Goal: Transaction & Acquisition: Purchase product/service

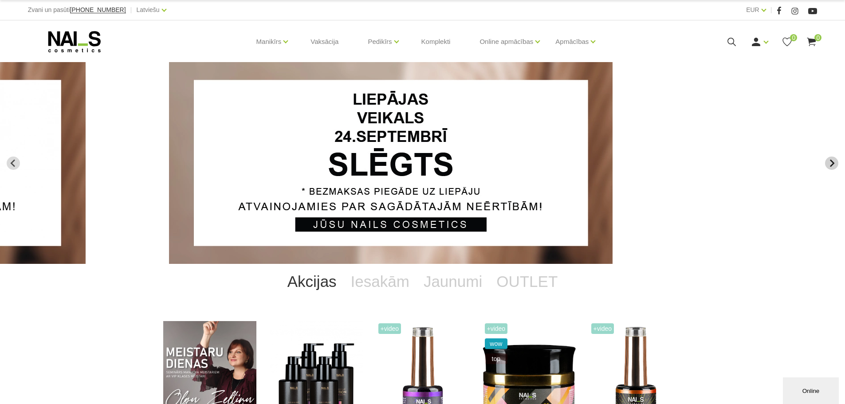
click at [837, 162] on button "Next slide" at bounding box center [831, 163] width 13 height 13
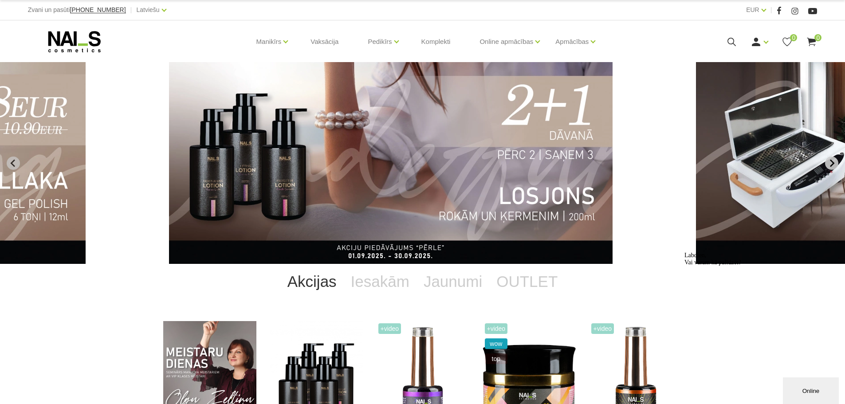
click at [833, 161] on icon "Next slide" at bounding box center [832, 163] width 4 height 8
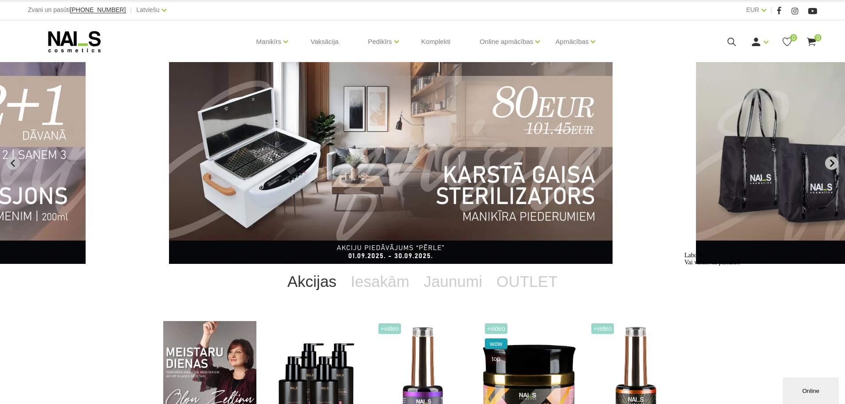
click at [833, 161] on icon "Next slide" at bounding box center [832, 163] width 4 height 8
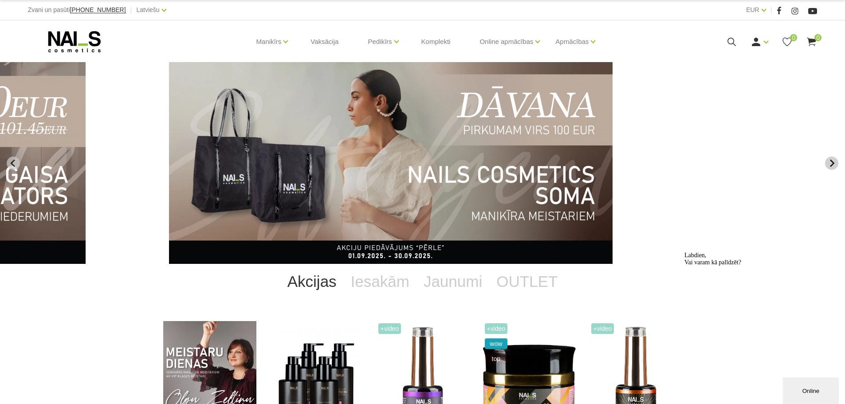
click at [833, 161] on icon "Next slide" at bounding box center [832, 163] width 4 height 8
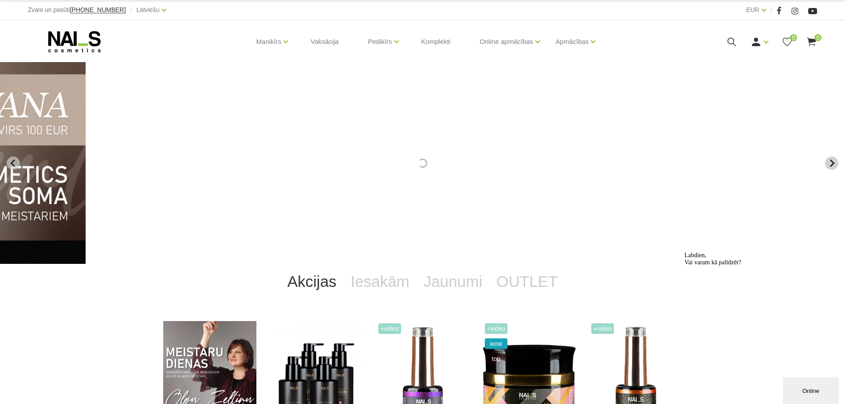
click at [833, 161] on icon "Next slide" at bounding box center [832, 163] width 4 height 8
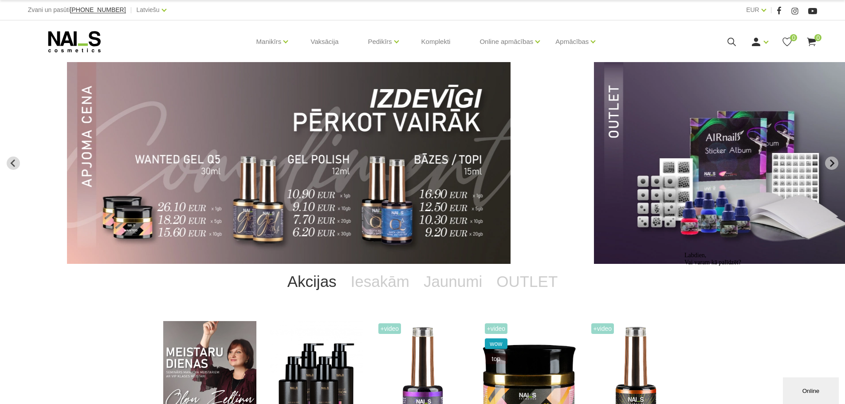
drag, startPoint x: 451, startPoint y: 172, endPoint x: 836, endPoint y: 169, distance: 384.4
click at [844, 166] on html "Zvani un pasūti +37120446646 | Latviešu Latviešu Russian English EUR EUR | Mani…" at bounding box center [422, 202] width 845 height 404
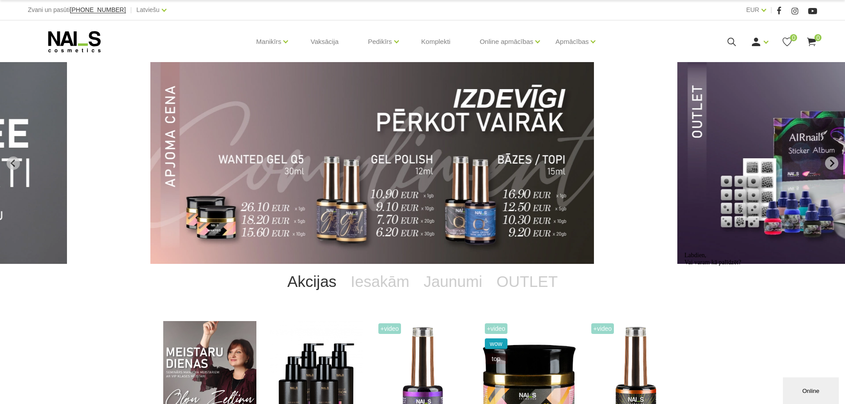
drag, startPoint x: 205, startPoint y: 162, endPoint x: 16, endPoint y: 188, distance: 190.2
click at [150, 188] on img "11 of 14" at bounding box center [371, 163] width 443 height 202
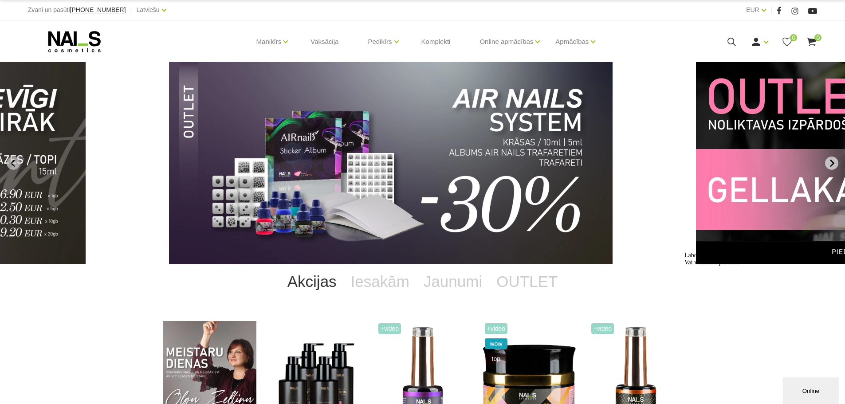
click at [834, 161] on icon "Next slide" at bounding box center [831, 163] width 8 height 8
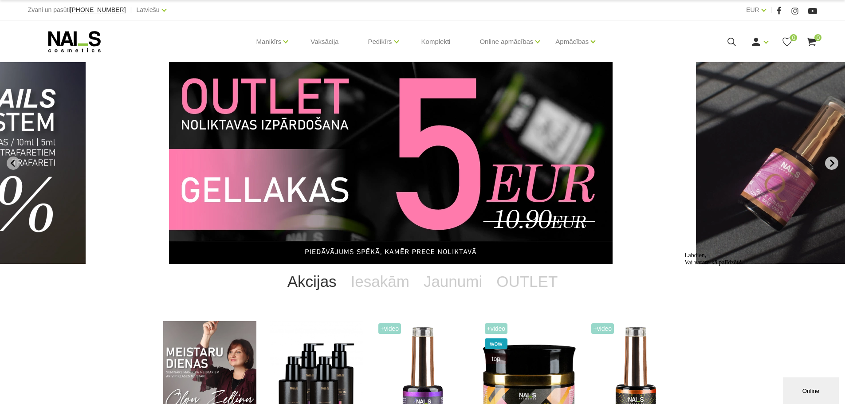
click at [833, 161] on icon "Next slide" at bounding box center [831, 163] width 8 height 8
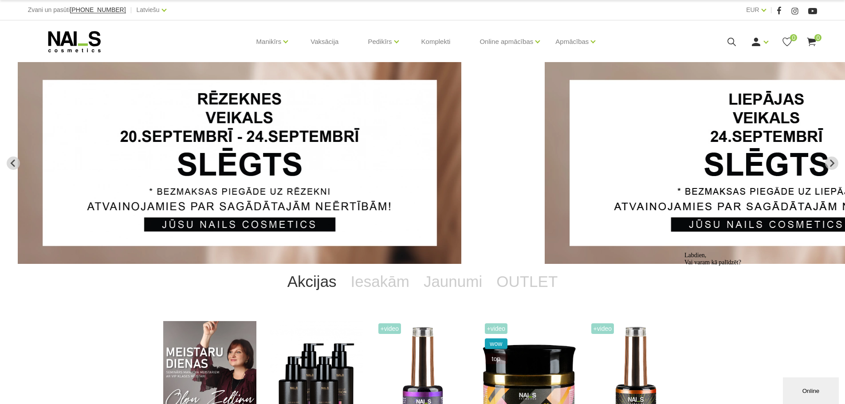
drag, startPoint x: 689, startPoint y: 142, endPoint x: 223, endPoint y: 154, distance: 466.2
click at [241, 164] on div "NAILS cosmetics - slideshow banner" at bounding box center [422, 163] width 845 height 202
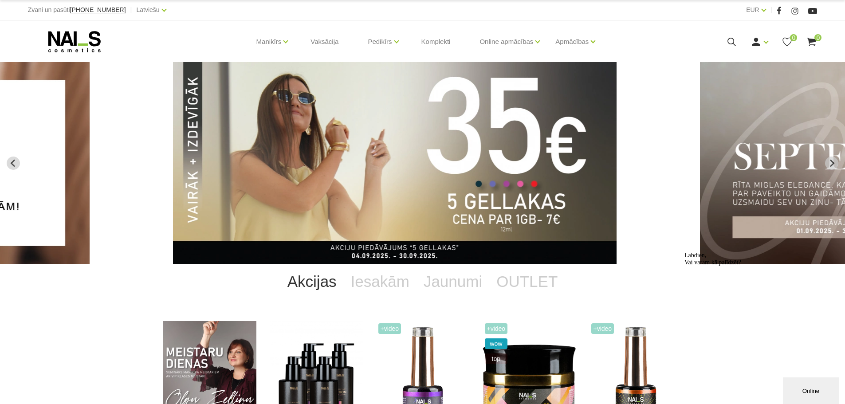
click at [407, 123] on img "3 of 14" at bounding box center [394, 163] width 443 height 202
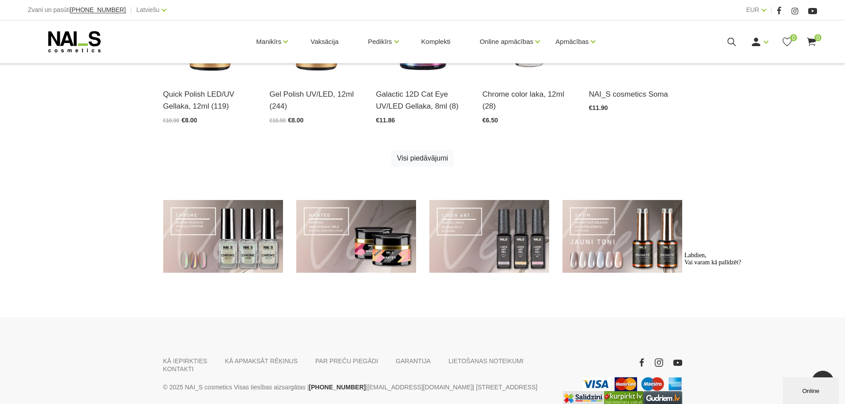
scroll to position [630, 0]
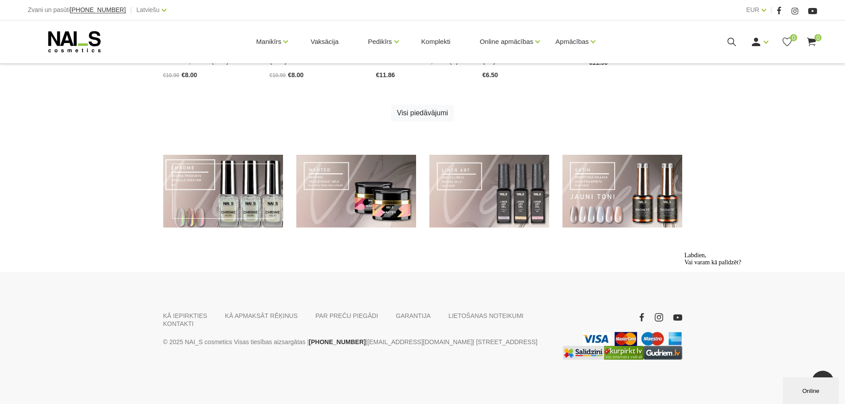
click at [214, 198] on link at bounding box center [223, 191] width 120 height 73
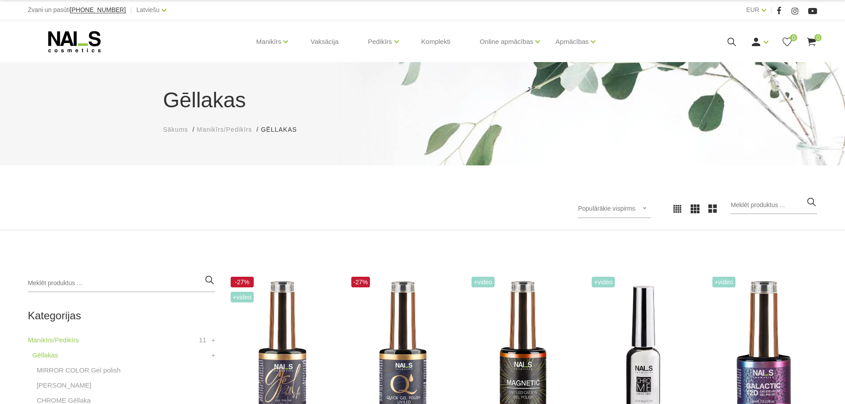
click at [631, 207] on span "Populārākie vispirms" at bounding box center [606, 208] width 57 height 7
click at [616, 266] on li "Lētākais vispirms" at bounding box center [623, 266] width 83 height 18
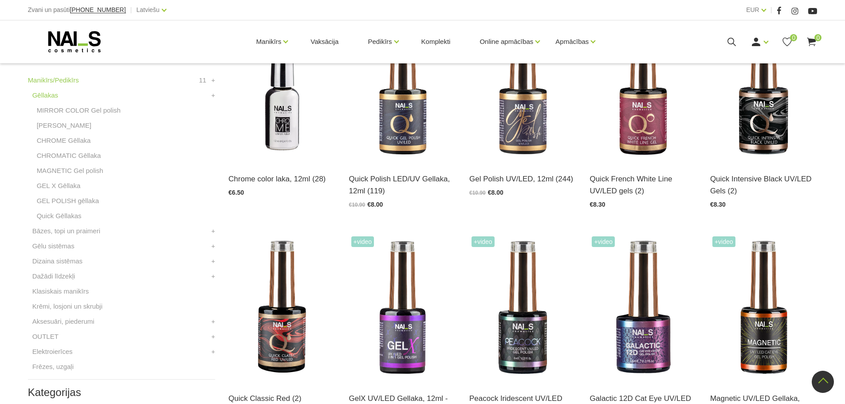
scroll to position [89, 0]
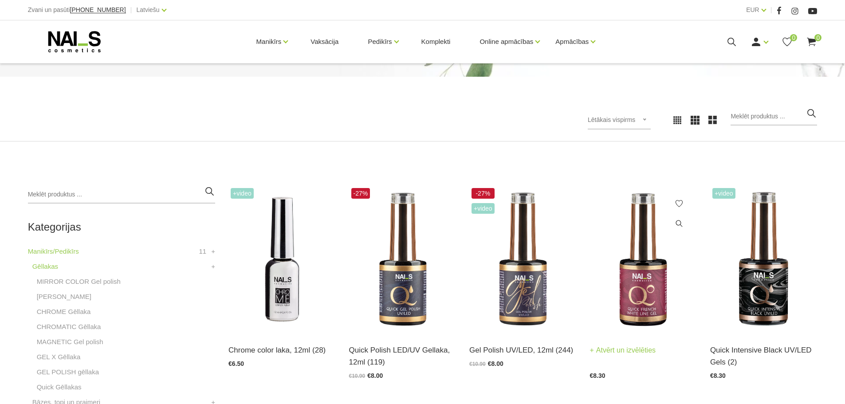
click at [655, 304] on img at bounding box center [642, 259] width 107 height 147
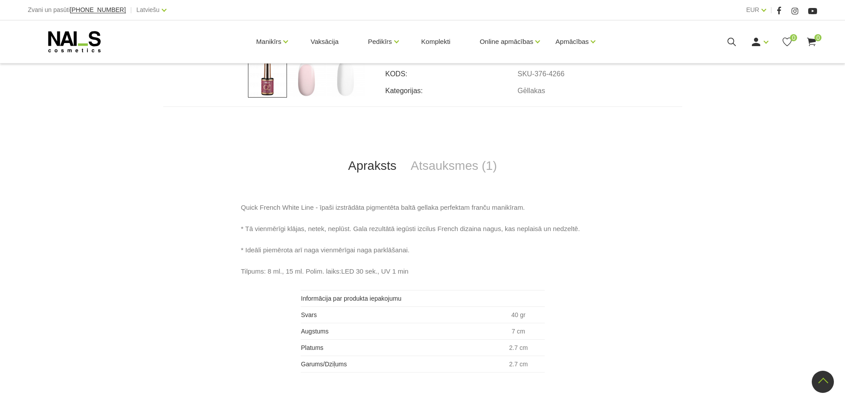
scroll to position [286, 0]
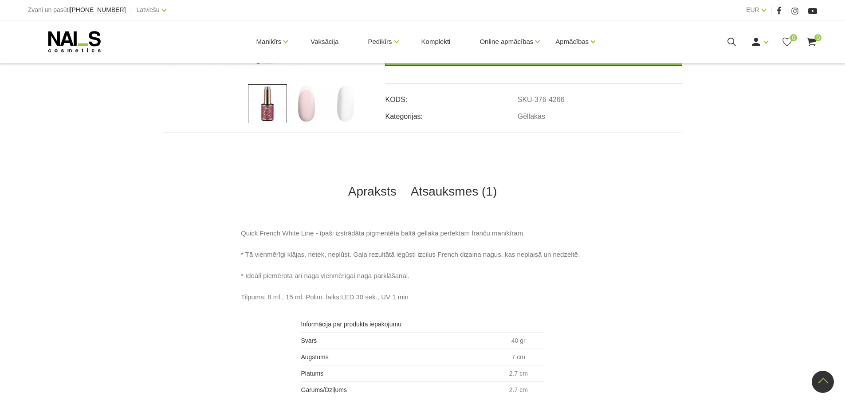
click at [466, 191] on link "Atsauksmes (1)" at bounding box center [453, 191] width 101 height 29
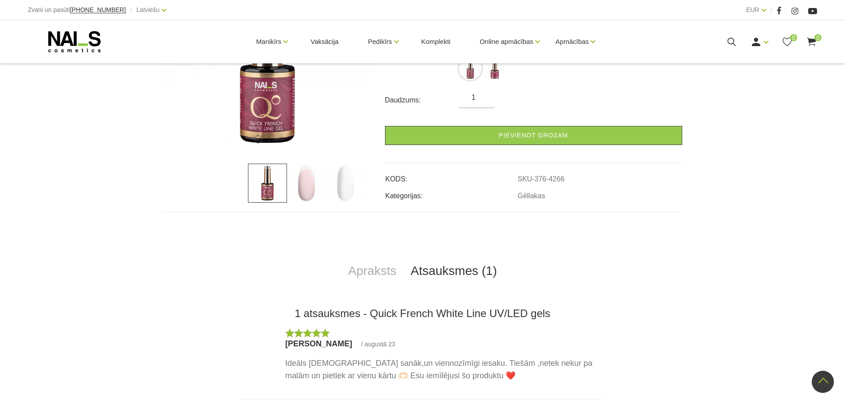
scroll to position [65, 0]
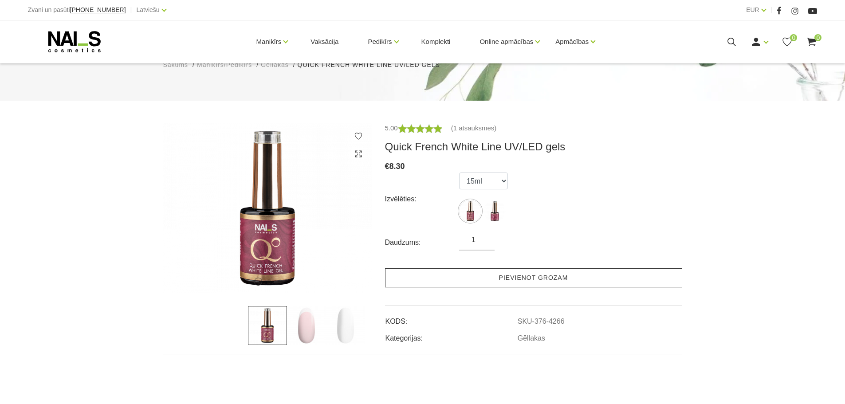
click at [557, 278] on link "Pievienot grozam" at bounding box center [533, 277] width 297 height 19
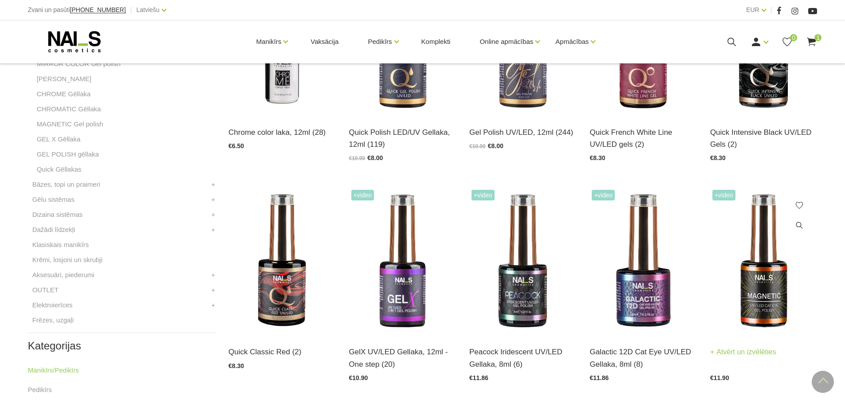
scroll to position [309, 0]
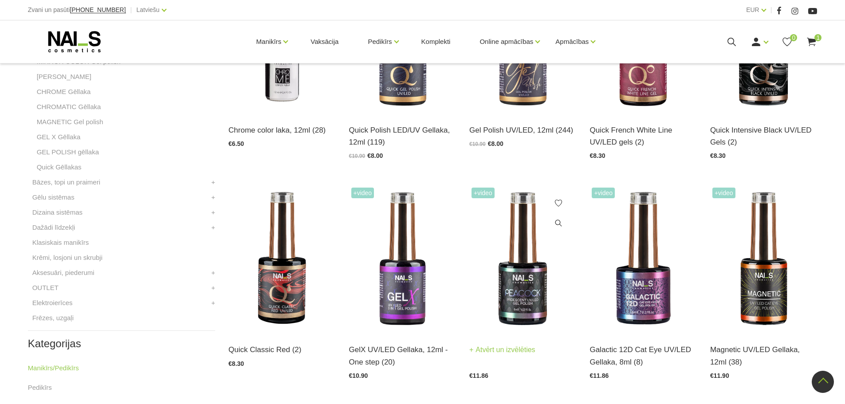
click at [504, 247] on img at bounding box center [522, 258] width 107 height 147
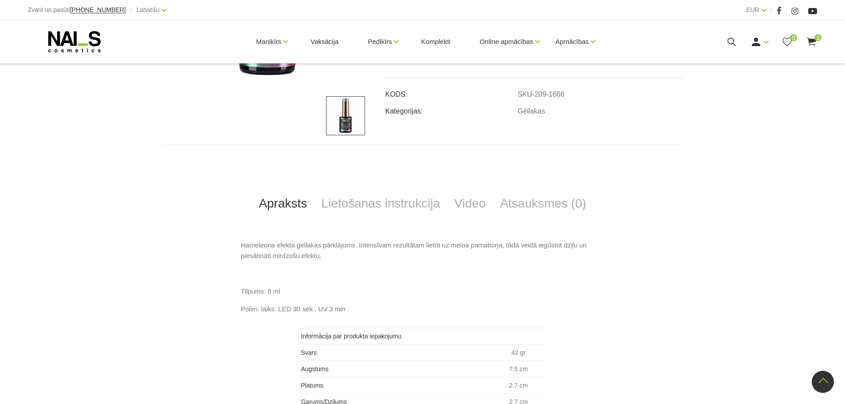
scroll to position [310, 0]
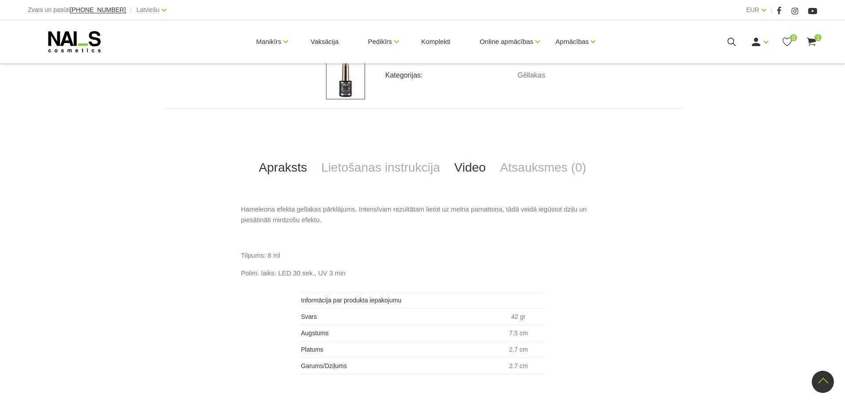
click at [466, 166] on link "Video" at bounding box center [470, 167] width 46 height 29
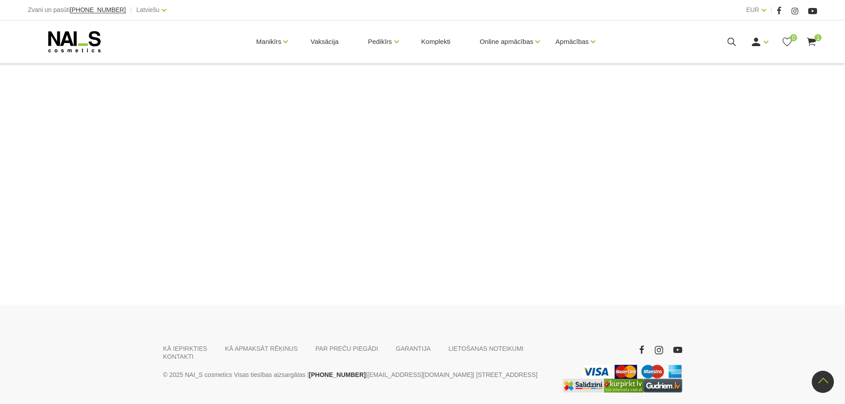
scroll to position [484, 0]
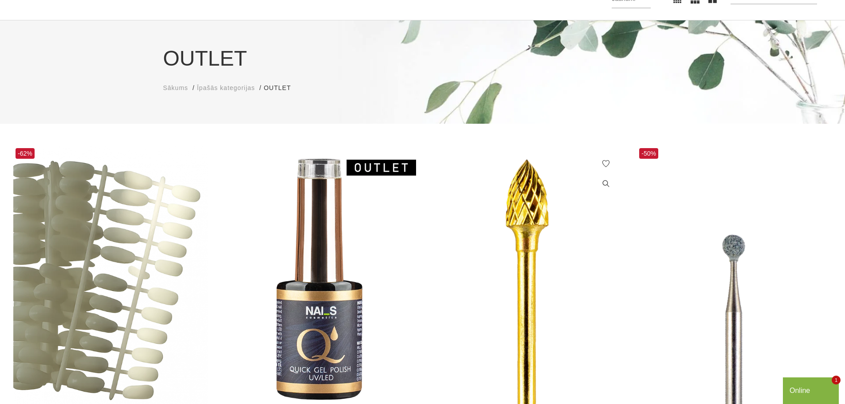
scroll to position [222, 0]
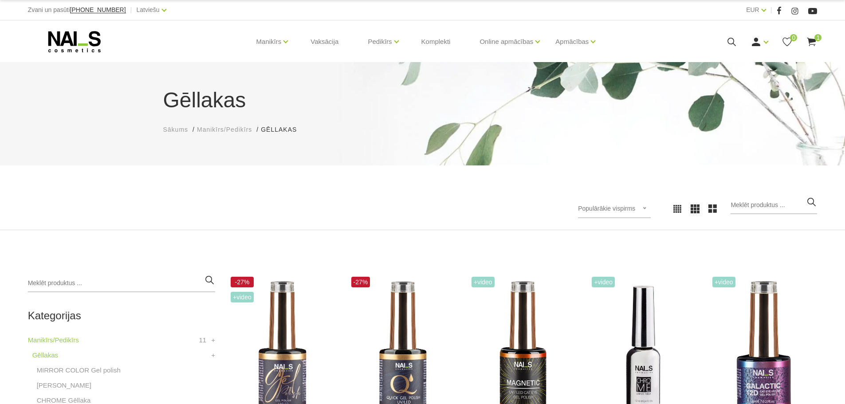
click at [635, 206] on span "Populārākie vispirms" at bounding box center [606, 208] width 57 height 7
click at [632, 264] on li "Lētākais vispirms" at bounding box center [623, 266] width 83 height 18
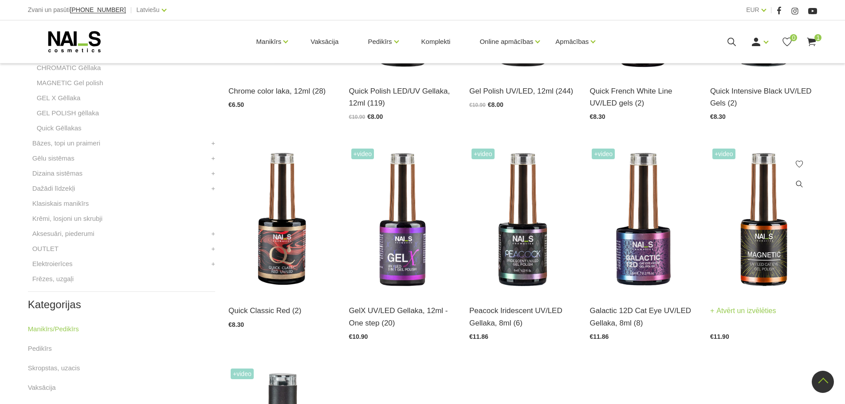
scroll to position [355, 0]
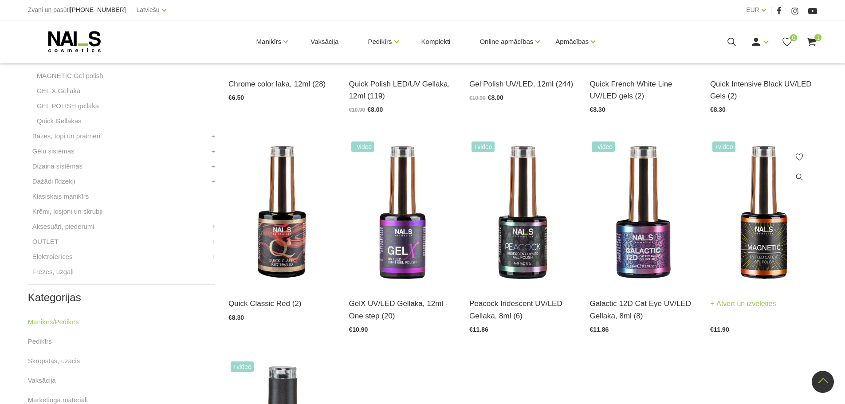
click at [752, 210] on img at bounding box center [763, 212] width 107 height 147
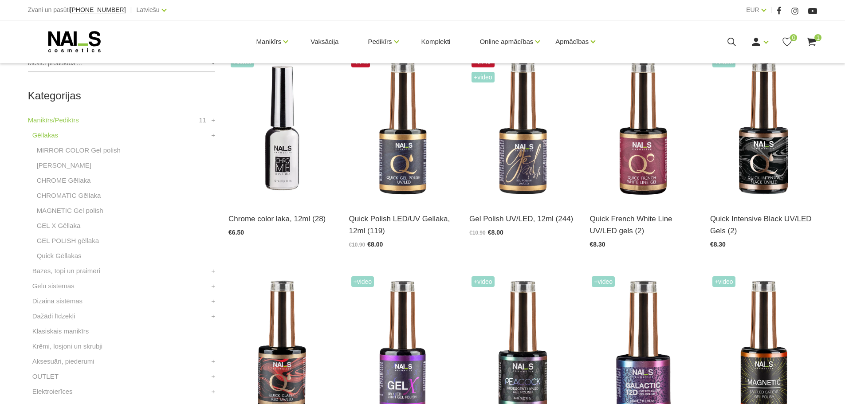
scroll to position [222, 0]
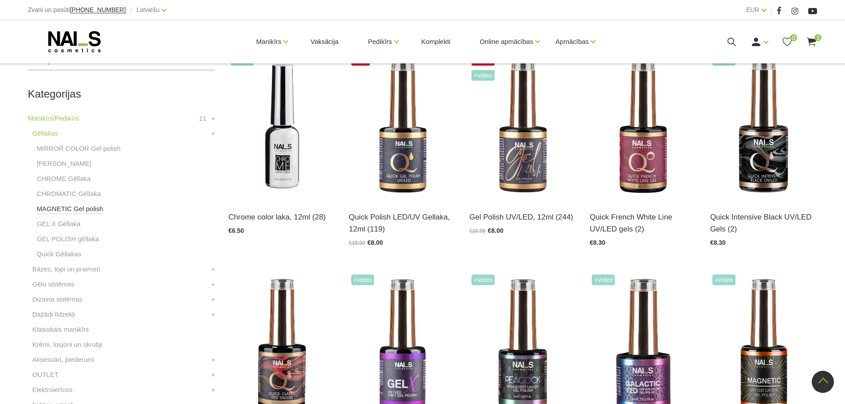
click at [68, 210] on link "MAGNETIC Gel polish" at bounding box center [70, 209] width 67 height 11
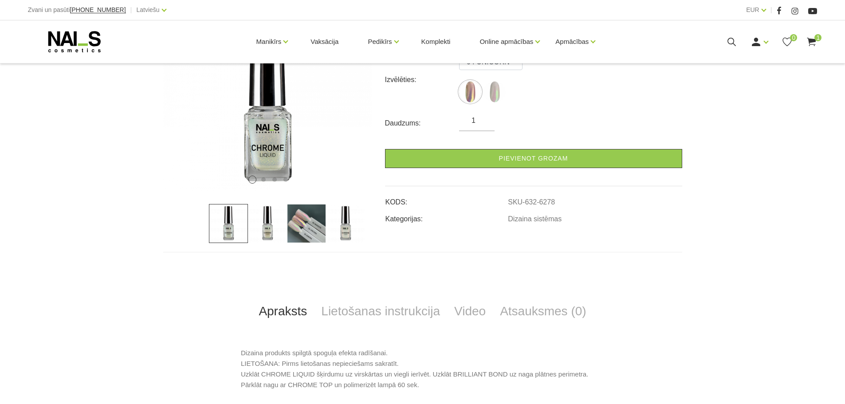
scroll to position [177, 0]
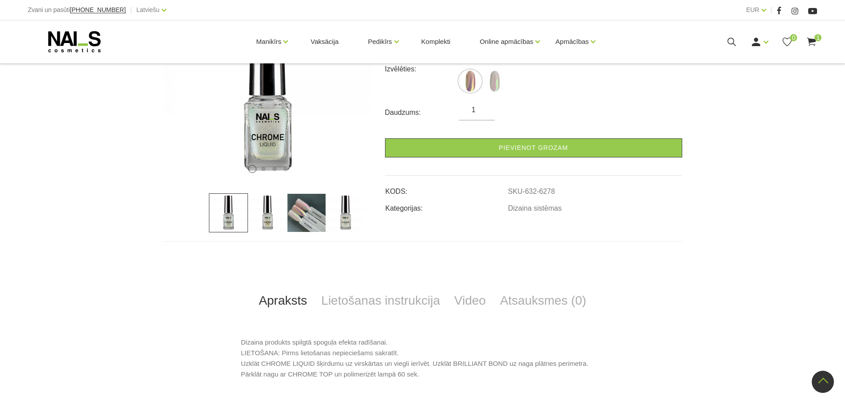
click at [301, 215] on img at bounding box center [306, 212] width 39 height 39
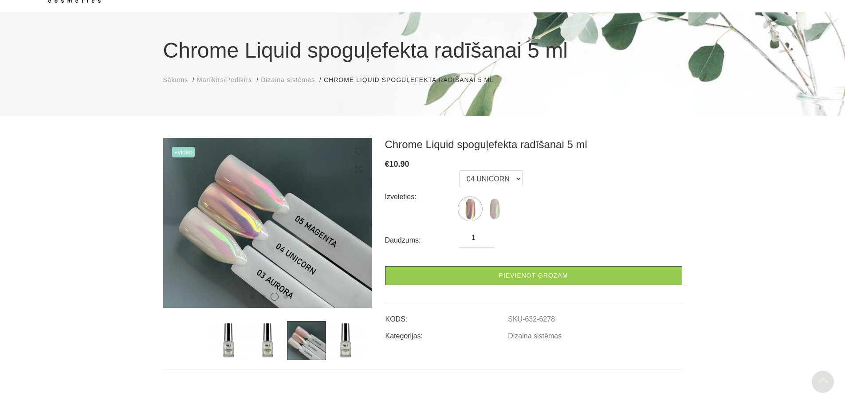
scroll to position [44, 0]
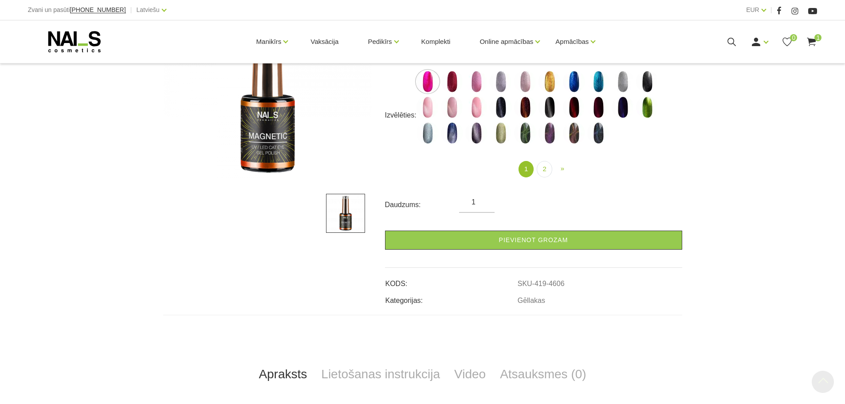
scroll to position [177, 0]
click at [475, 376] on link "Video" at bounding box center [470, 373] width 46 height 29
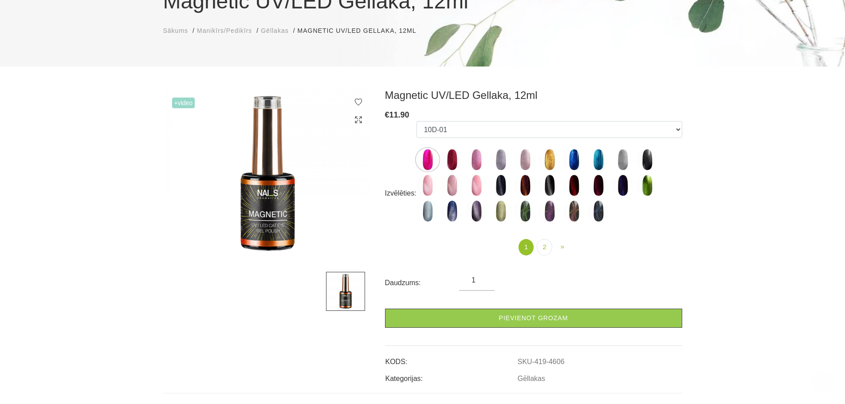
scroll to position [0, 0]
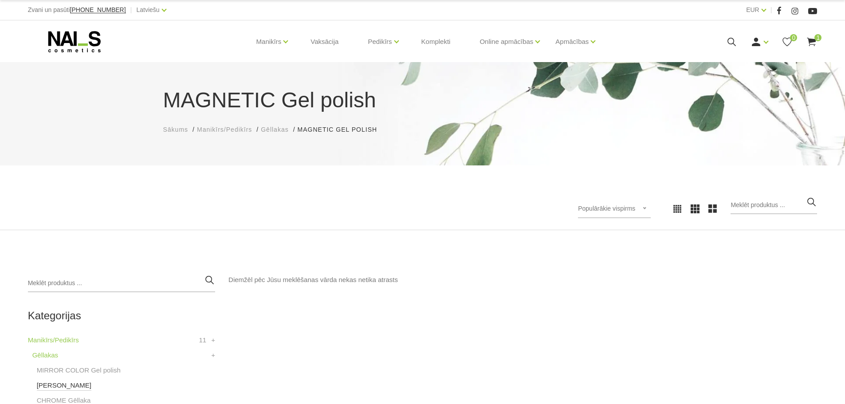
click at [71, 386] on link "[PERSON_NAME]" at bounding box center [64, 385] width 55 height 11
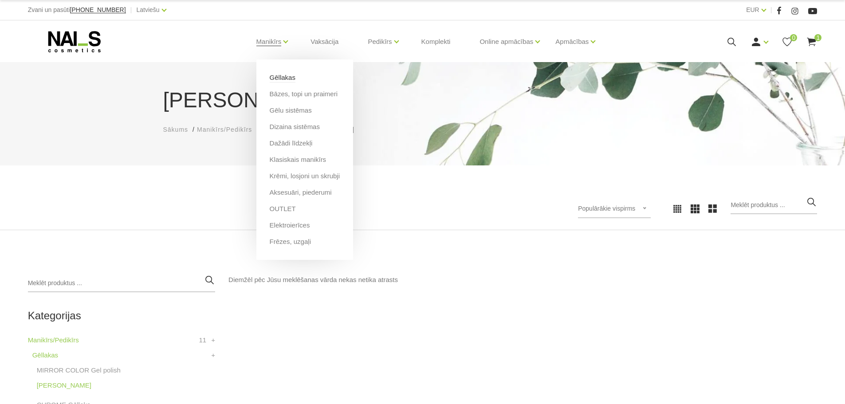
click at [284, 78] on link "Gēllakas" at bounding box center [283, 78] width 26 height 10
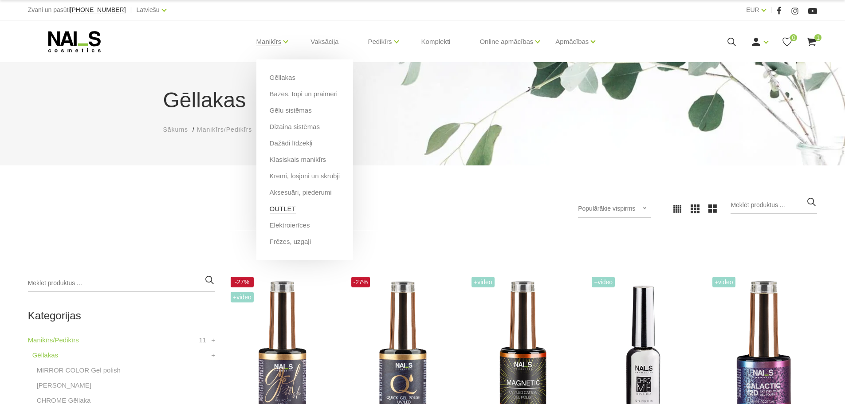
click at [287, 208] on link "OUTLET" at bounding box center [283, 209] width 26 height 10
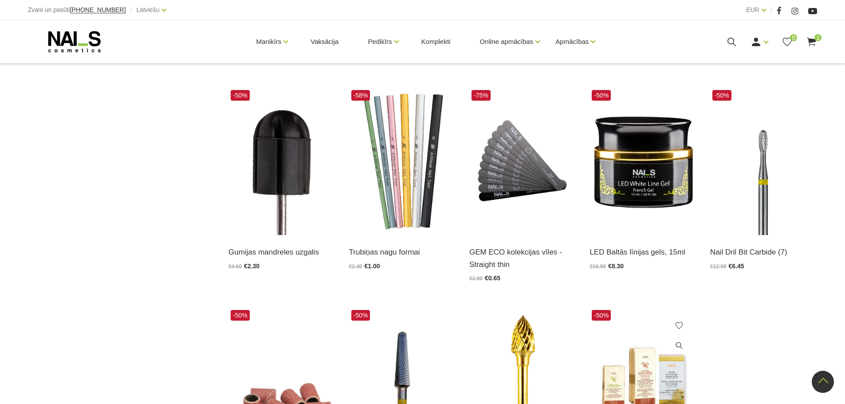
scroll to position [1064, 0]
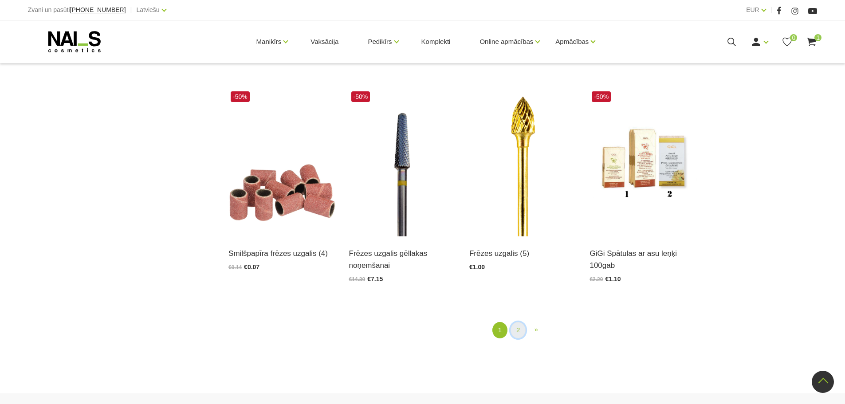
click at [511, 329] on link "2" at bounding box center [517, 330] width 15 height 16
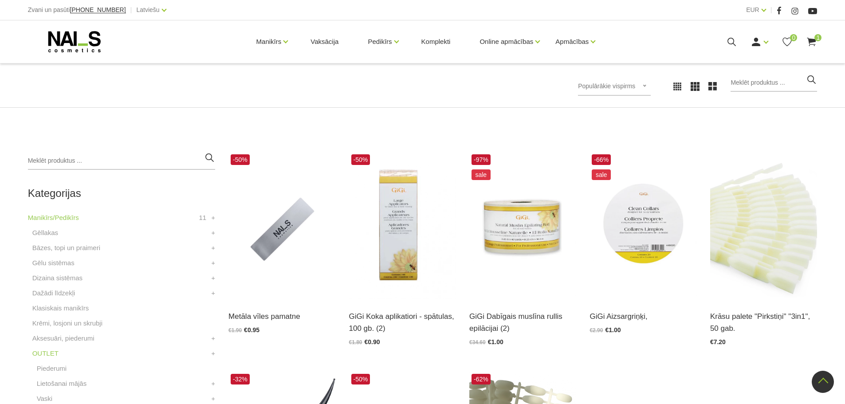
scroll to position [93, 0]
